Goal: Task Accomplishment & Management: Complete application form

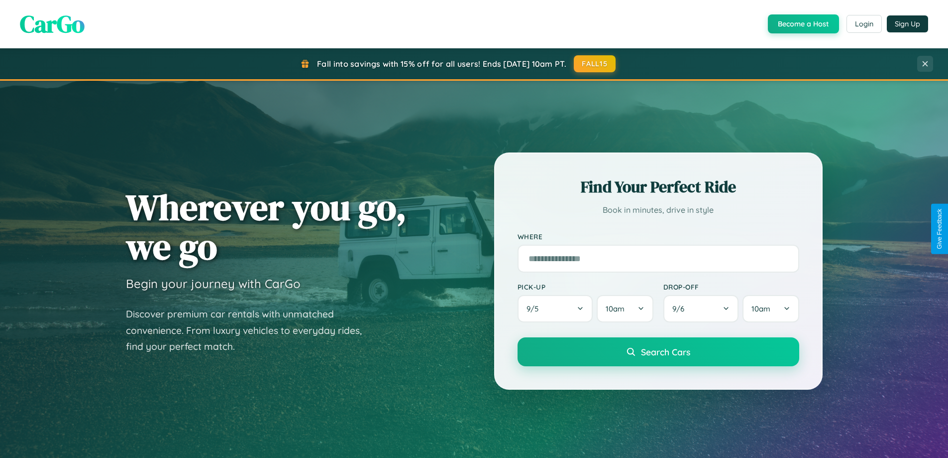
scroll to position [429, 0]
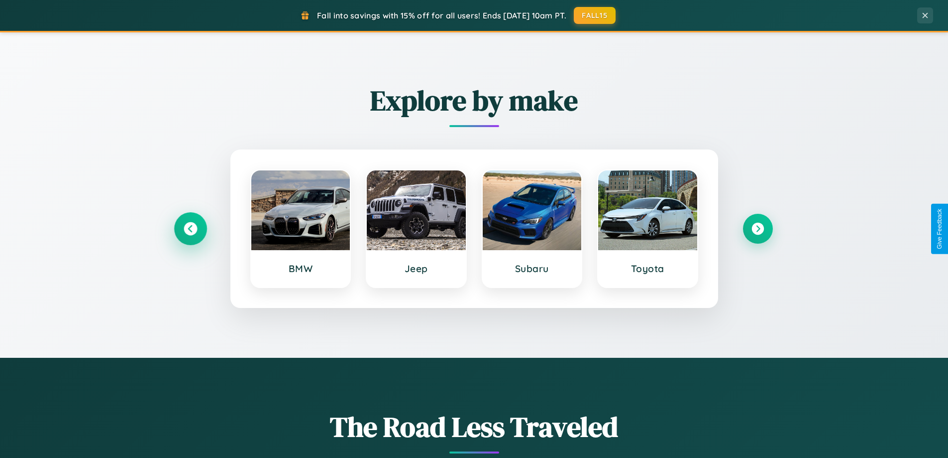
click at [190, 229] on icon at bounding box center [190, 228] width 13 height 13
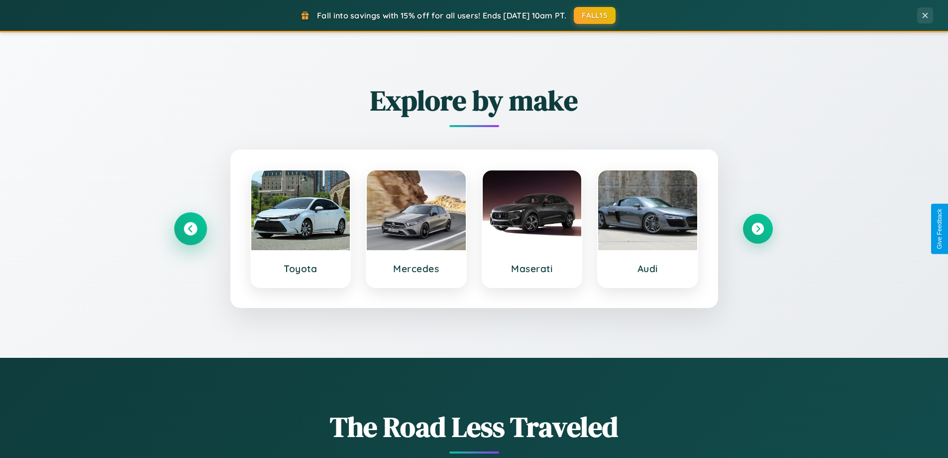
click at [190, 229] on icon at bounding box center [190, 228] width 13 height 13
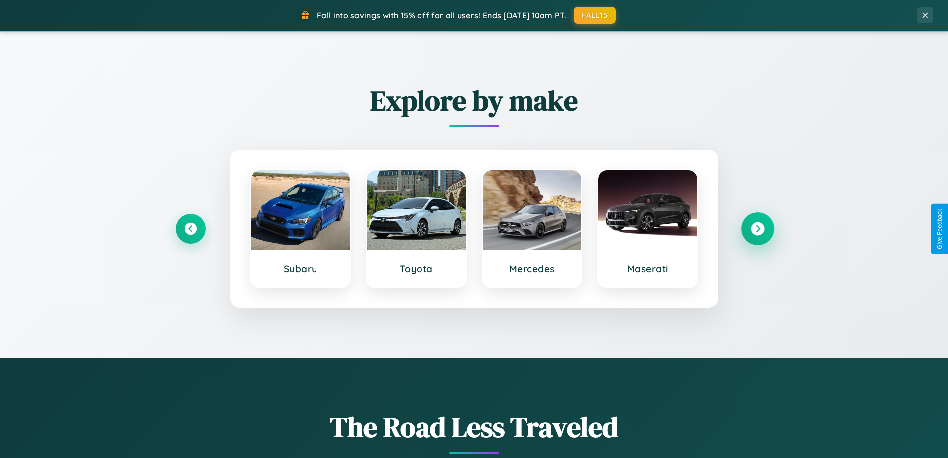
click at [758, 229] on icon at bounding box center [757, 228] width 13 height 13
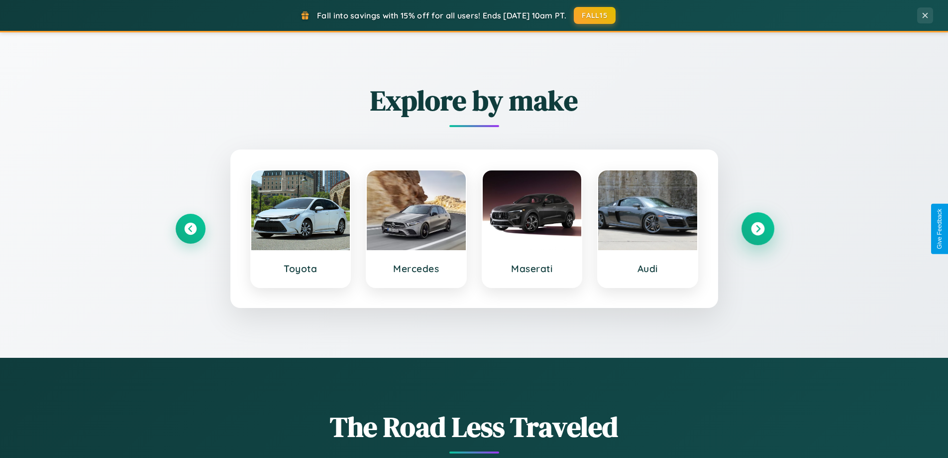
click at [758, 229] on icon at bounding box center [757, 228] width 13 height 13
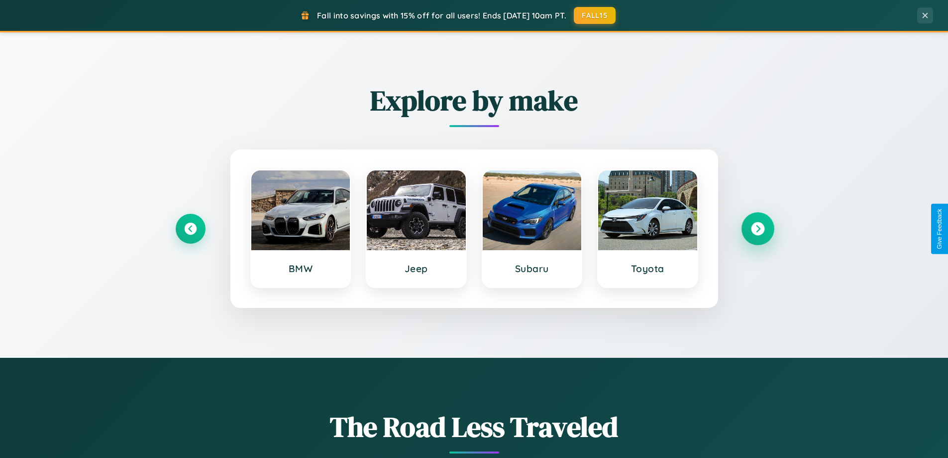
click at [758, 229] on icon at bounding box center [757, 228] width 13 height 13
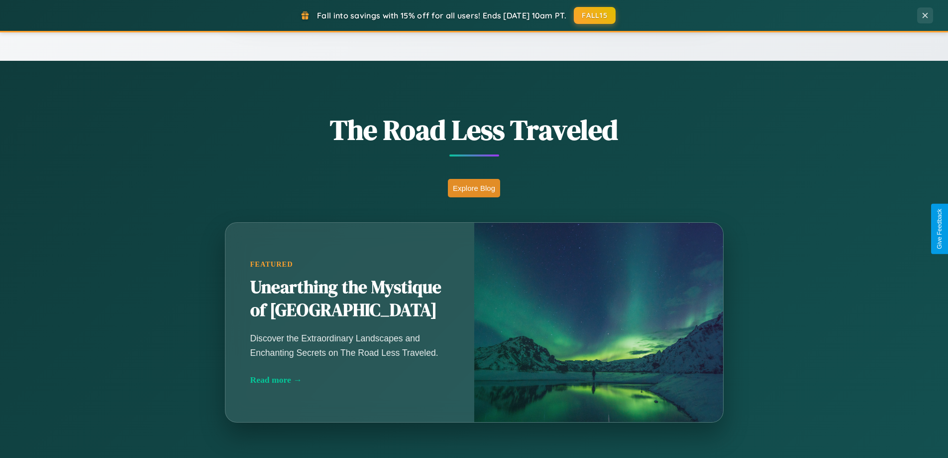
scroll to position [1916, 0]
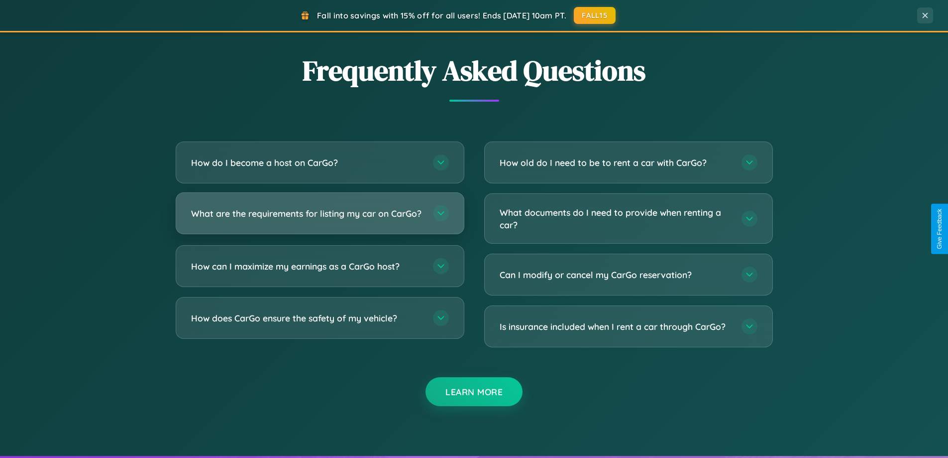
click at [320, 218] on h3 "What are the requirements for listing my car on CarGo?" at bounding box center [307, 213] width 232 height 12
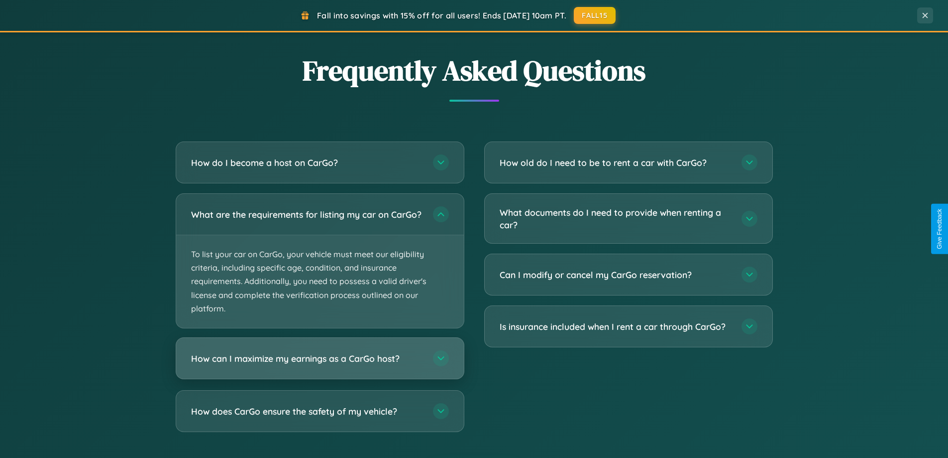
click at [320, 364] on h3 "How can I maximize my earnings as a CarGo host?" at bounding box center [307, 358] width 232 height 12
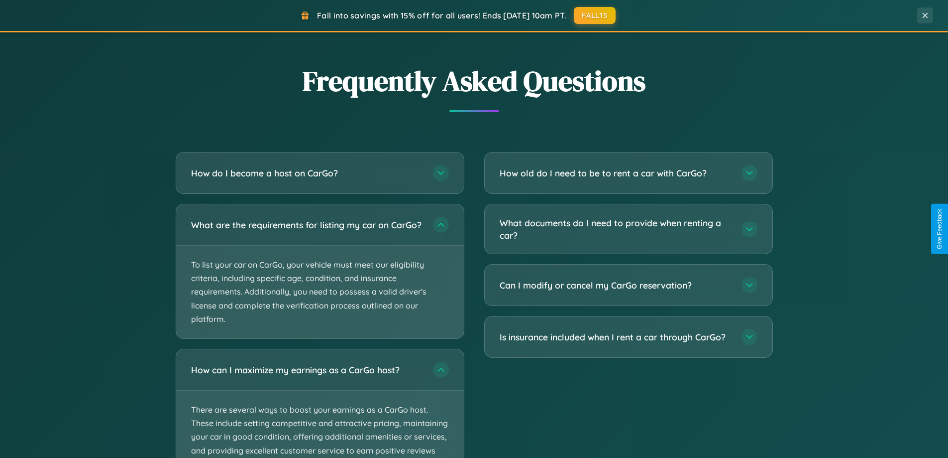
scroll to position [0, 0]
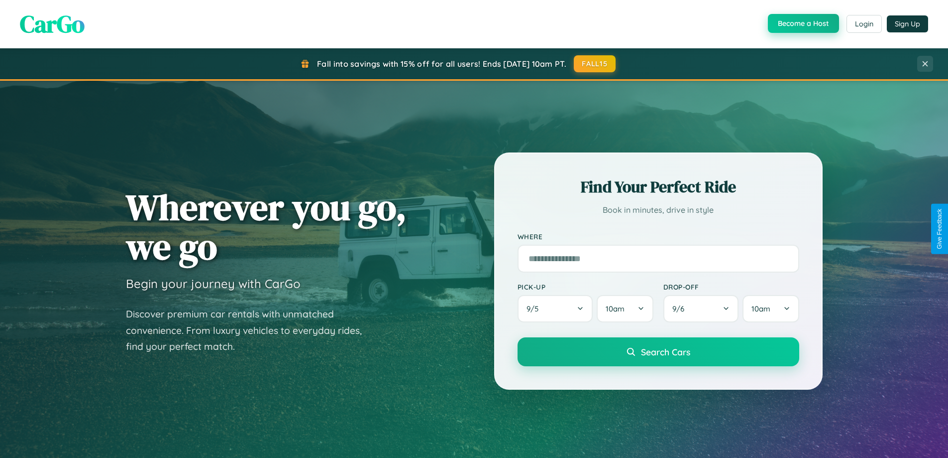
click at [803, 23] on button "Become a Host" at bounding box center [803, 23] width 71 height 19
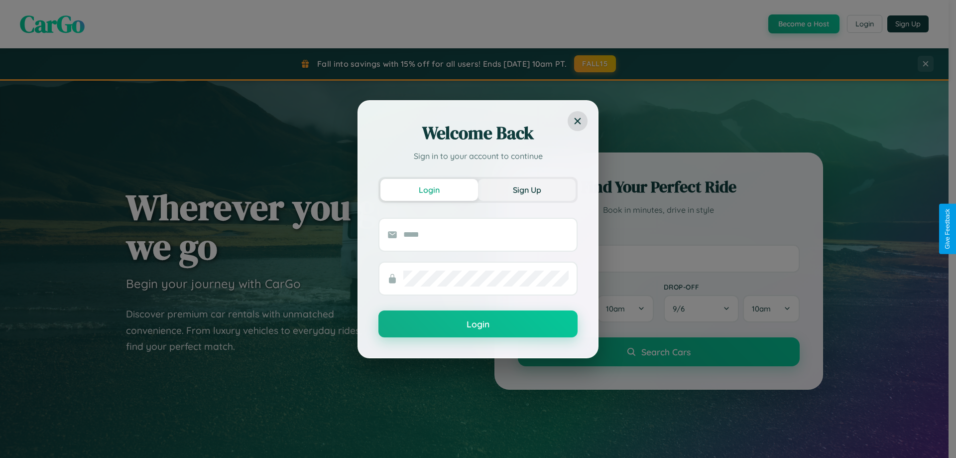
click at [527, 189] on button "Sign Up" at bounding box center [527, 190] width 98 height 22
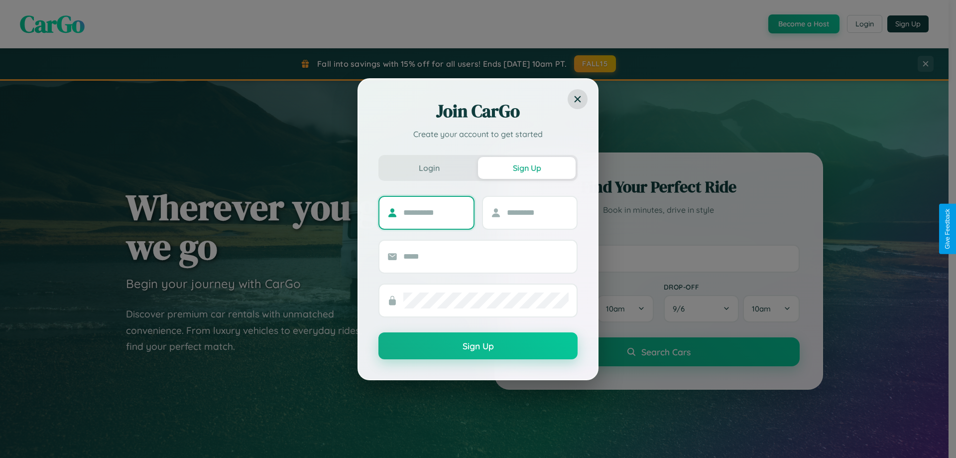
click at [434, 212] on input "text" at bounding box center [434, 213] width 62 height 16
type input "******"
click at [537, 212] on input "text" at bounding box center [538, 213] width 62 height 16
type input "*****"
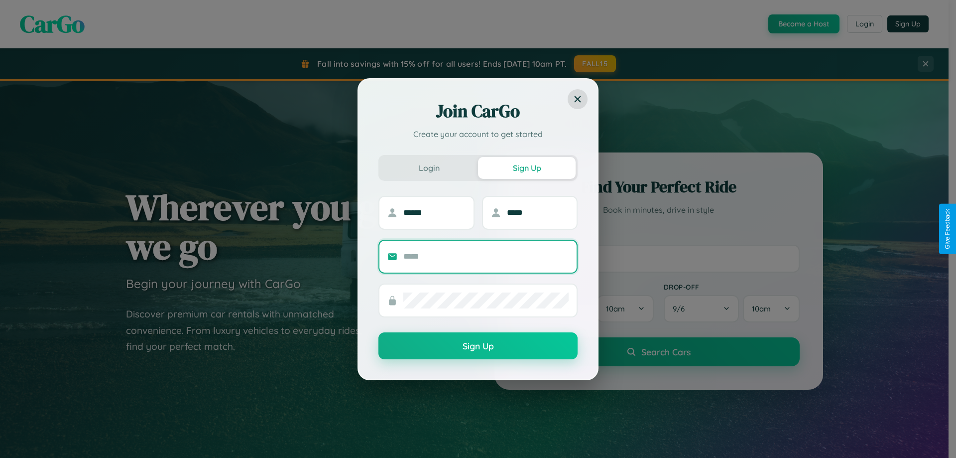
click at [486, 256] on input "text" at bounding box center [485, 256] width 165 height 16
type input "**********"
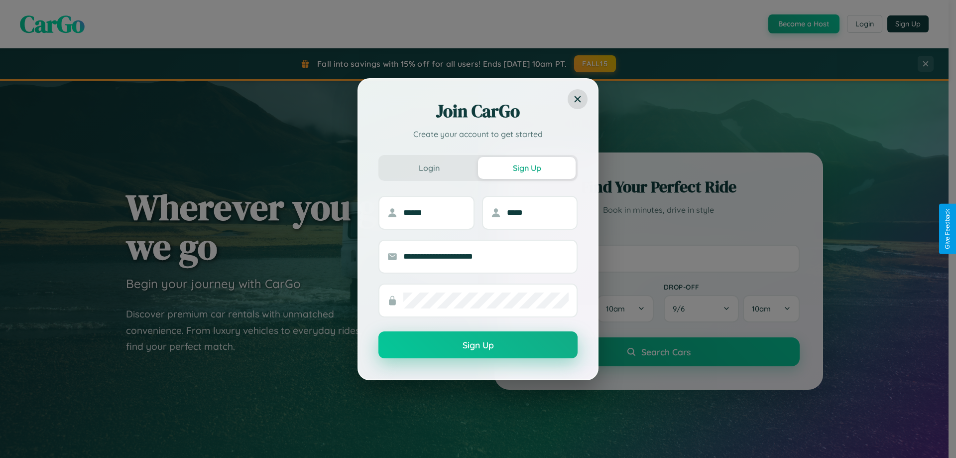
click at [478, 345] on button "Sign Up" at bounding box center [477, 344] width 199 height 27
